Goal: Task Accomplishment & Management: Manage account settings

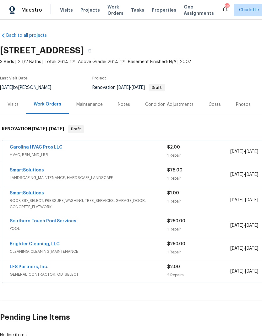
click at [174, 108] on div "Condition Adjustments" at bounding box center [169, 104] width 63 height 19
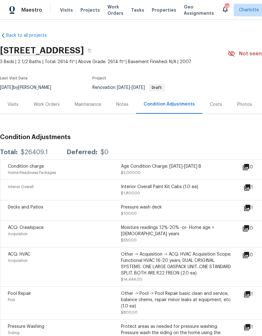
click at [43, 101] on div "Work Orders" at bounding box center [47, 104] width 26 height 6
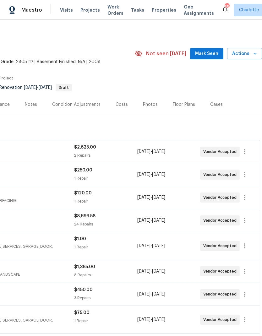
scroll to position [0, 93]
click at [209, 51] on span "Mark Seen" at bounding box center [206, 54] width 23 height 8
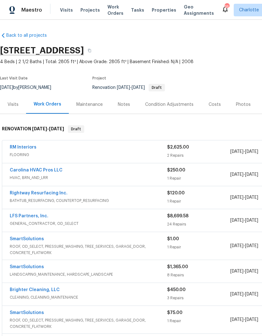
scroll to position [0, 0]
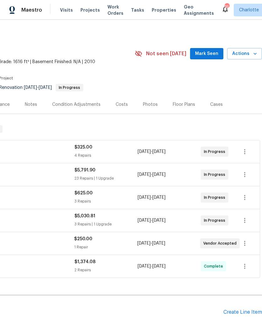
scroll to position [0, 93]
click at [206, 54] on span "Mark Seen" at bounding box center [206, 54] width 23 height 8
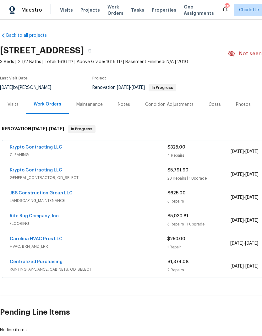
scroll to position [0, 0]
click at [53, 195] on link "JBS Construction Group LLC" at bounding box center [41, 193] width 63 height 4
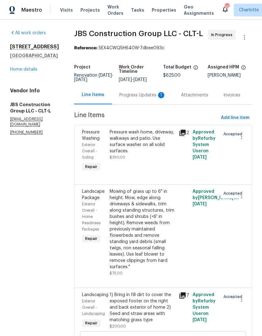
click at [152, 98] on div "Progress Updates 1" at bounding box center [142, 95] width 46 height 6
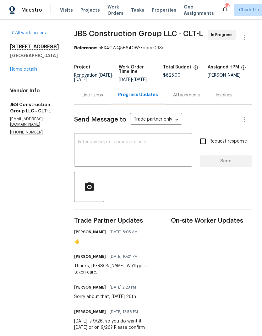
click at [14, 71] on link "Home details" at bounding box center [23, 69] width 27 height 4
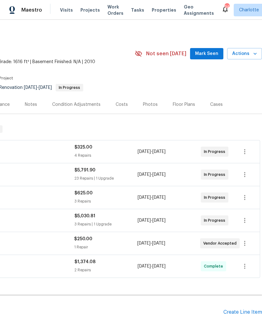
scroll to position [0, 93]
click at [208, 51] on span "Mark Seen" at bounding box center [206, 54] width 23 height 8
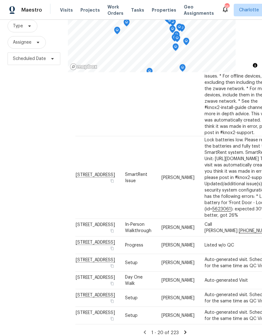
scroll to position [493, 0]
click at [186, 329] on icon at bounding box center [185, 332] width 6 height 6
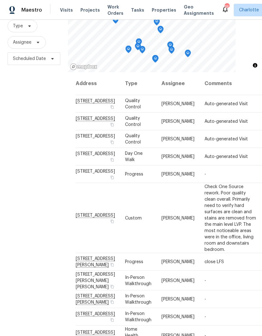
scroll to position [0, 0]
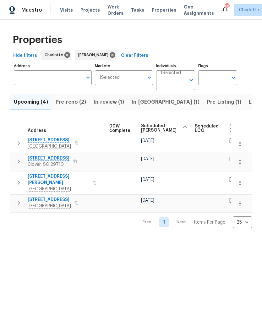
scroll to position [0, 165]
click at [146, 127] on span "Scheduled [PERSON_NAME]" at bounding box center [158, 128] width 35 height 9
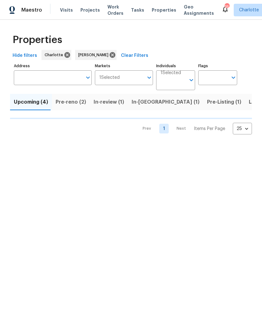
click at [63, 104] on span "Pre-reno (2)" at bounding box center [71, 102] width 30 height 9
click at [25, 105] on span "Upcoming (4)" at bounding box center [31, 102] width 34 height 9
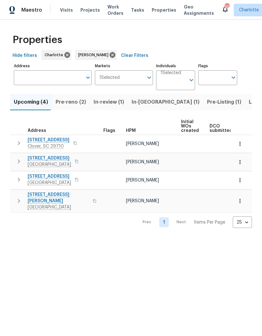
click at [242, 202] on button "button" at bounding box center [240, 201] width 14 height 14
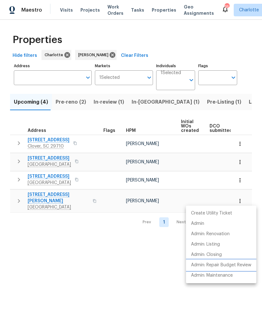
click at [245, 265] on p "Admin: Repair Budget Review" at bounding box center [221, 265] width 60 height 7
click at [134, 266] on div at bounding box center [131, 168] width 262 height 336
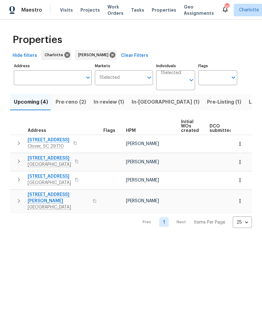
click at [70, 103] on span "Pre-reno (2)" at bounding box center [71, 102] width 30 height 9
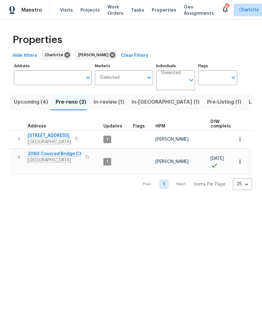
click at [203, 107] on button "Pre-Listing (1)" at bounding box center [224, 102] width 42 height 16
